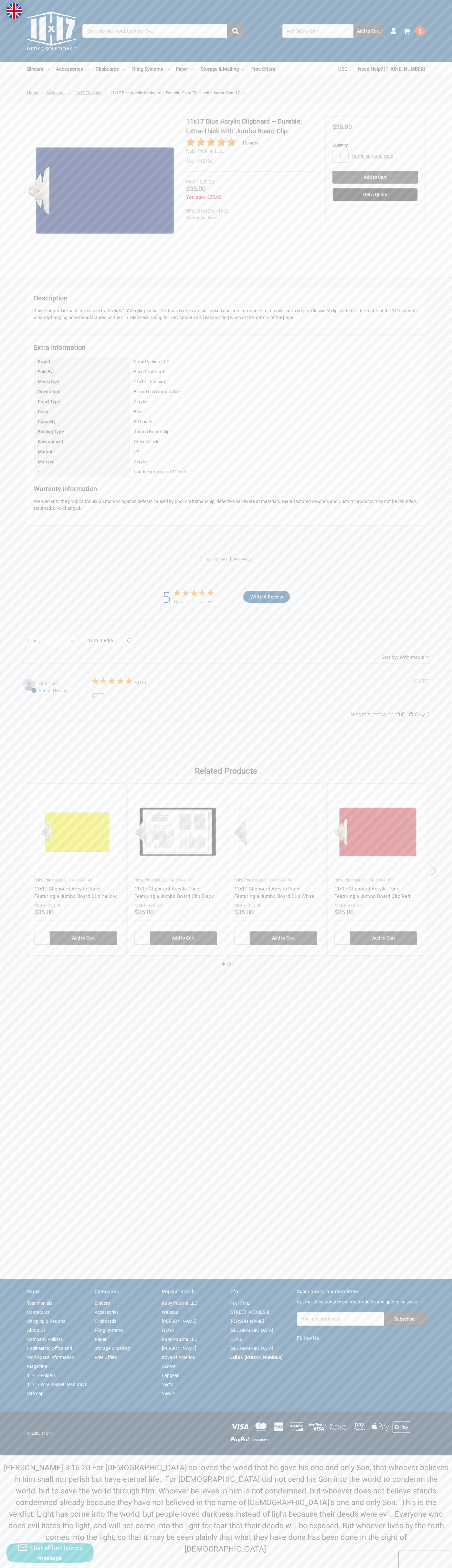
click at [185, 593] on icon "5 out of 5 stars" at bounding box center [185, 592] width 7 height 6
click at [101, 191] on img at bounding box center [101, 190] width 148 height 148
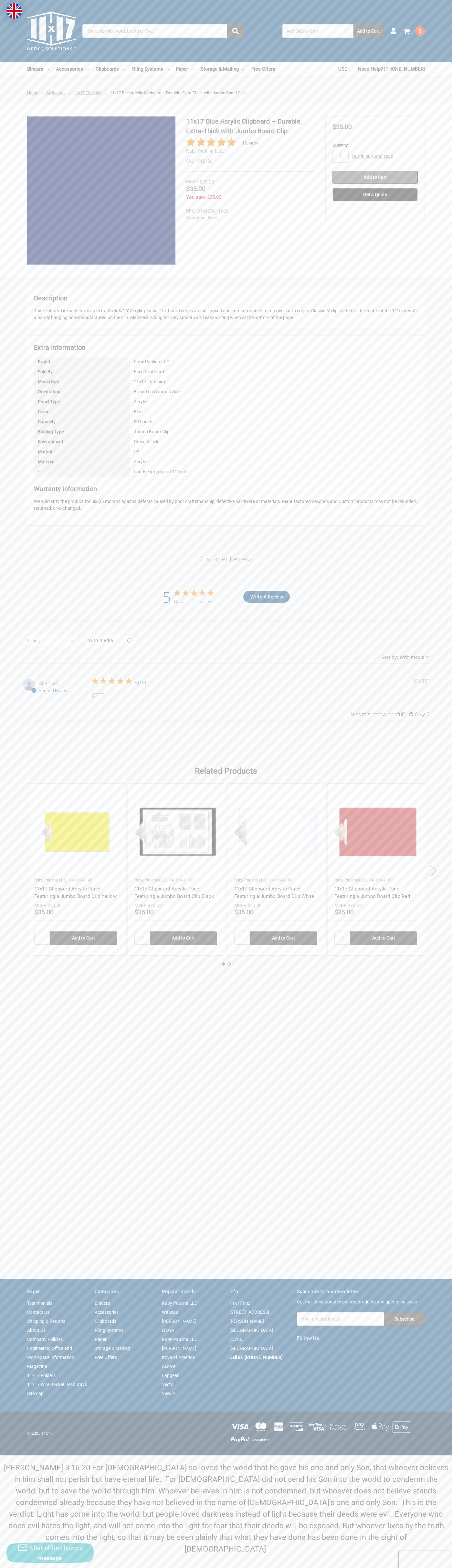
click at [375, 177] on input "Add to Cart" at bounding box center [375, 177] width 85 height 13
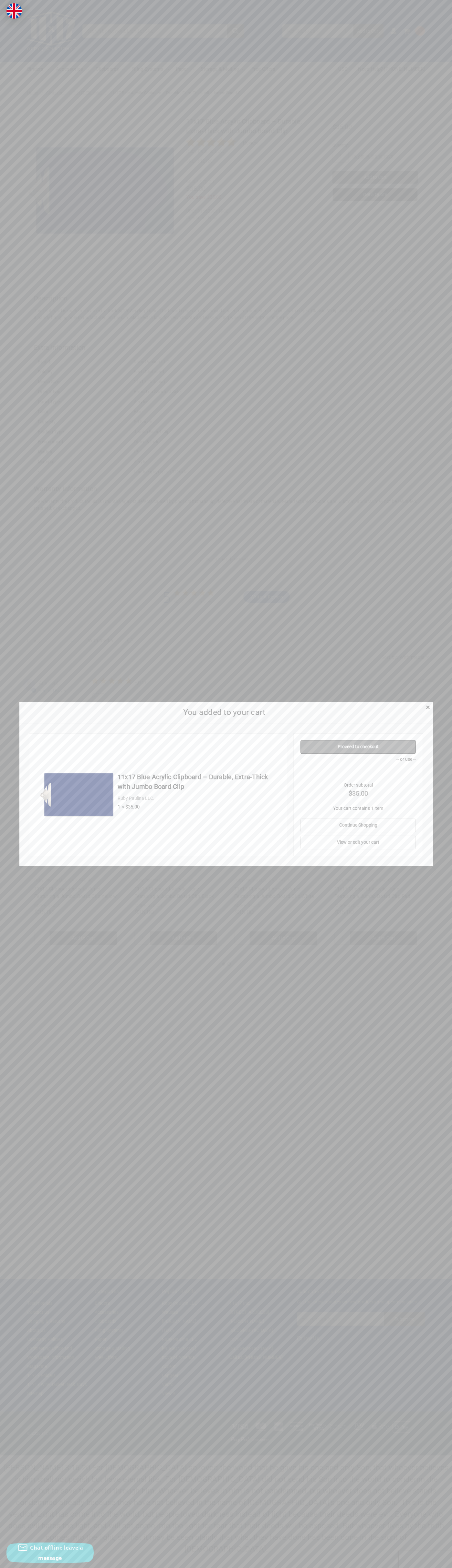
click at [358, 747] on link "Proceed to checkout" at bounding box center [358, 747] width 115 height 13
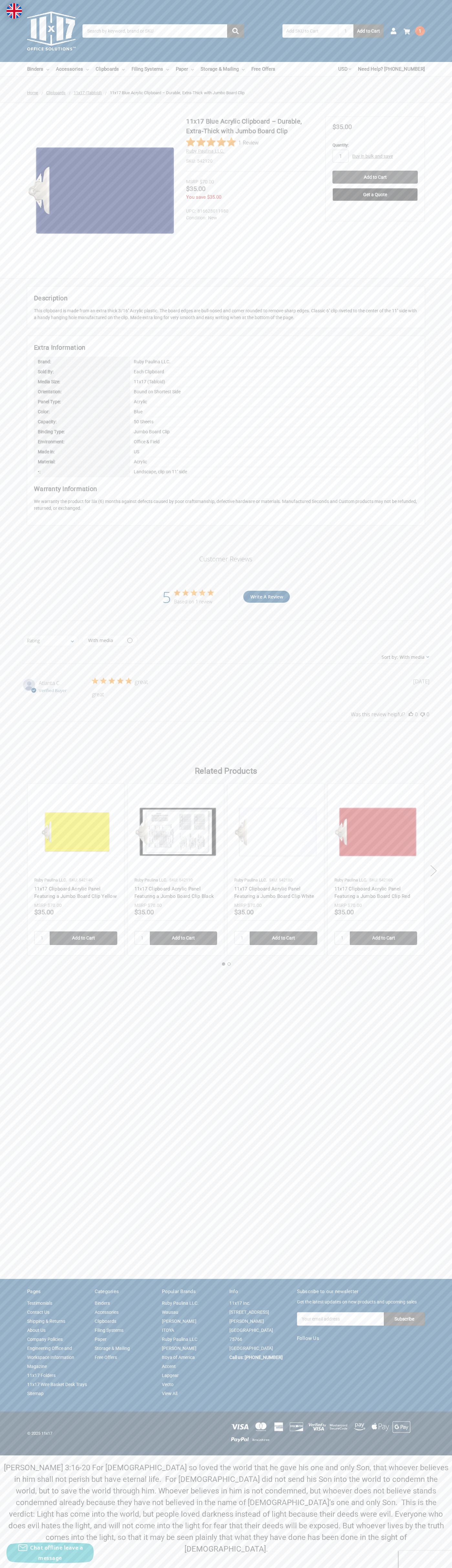
click at [406, 32] on use at bounding box center [406, 32] width 7 height 6
click at [347, 134] on link "View Cart" at bounding box center [347, 134] width 47 height 12
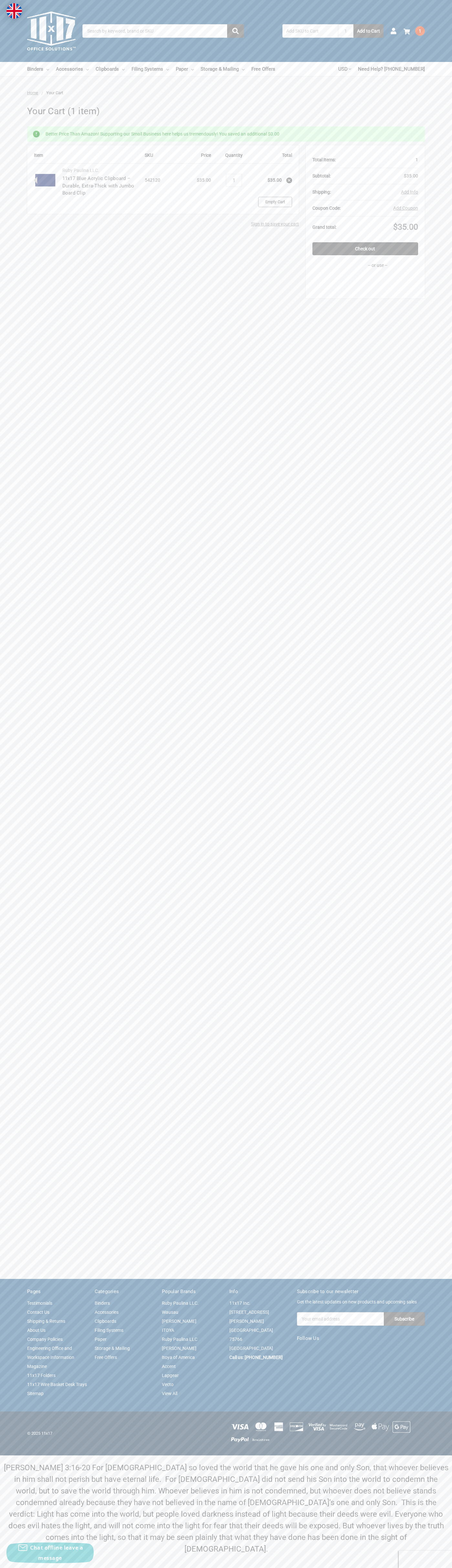
click at [275, 202] on link "Empty Cart" at bounding box center [275, 201] width 34 height 10
